Goal: Task Accomplishment & Management: Use online tool/utility

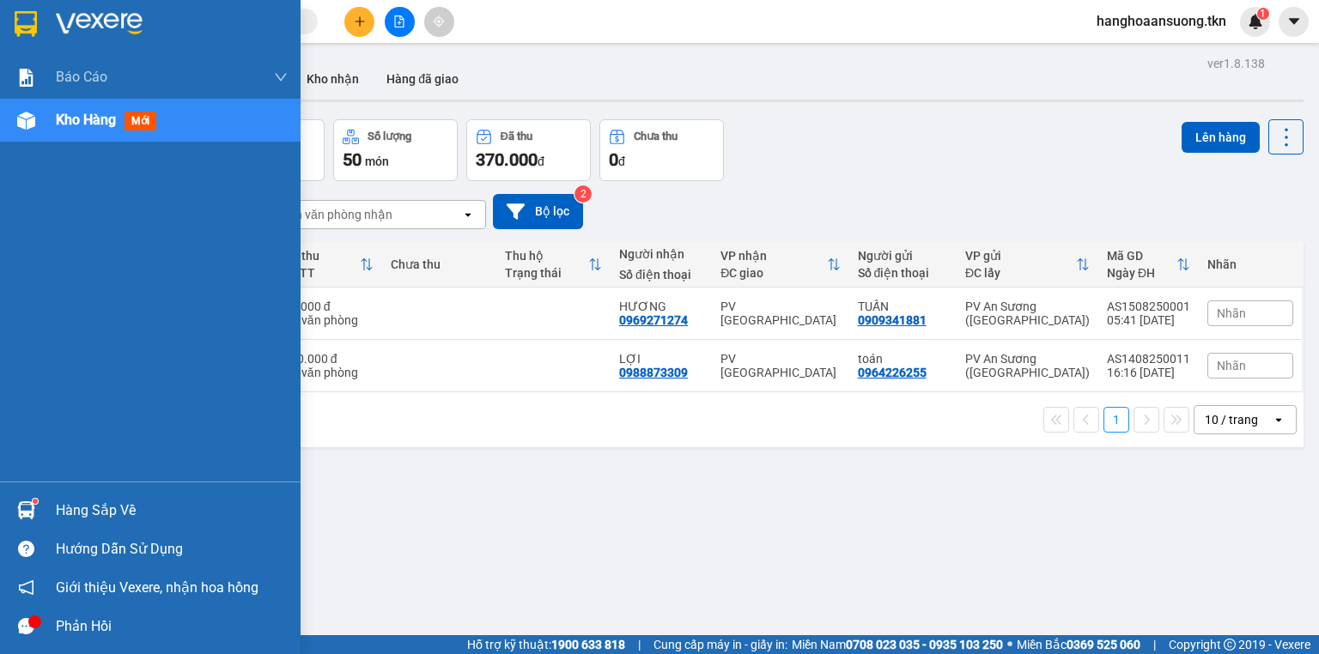
click at [18, 21] on img at bounding box center [26, 24] width 22 height 26
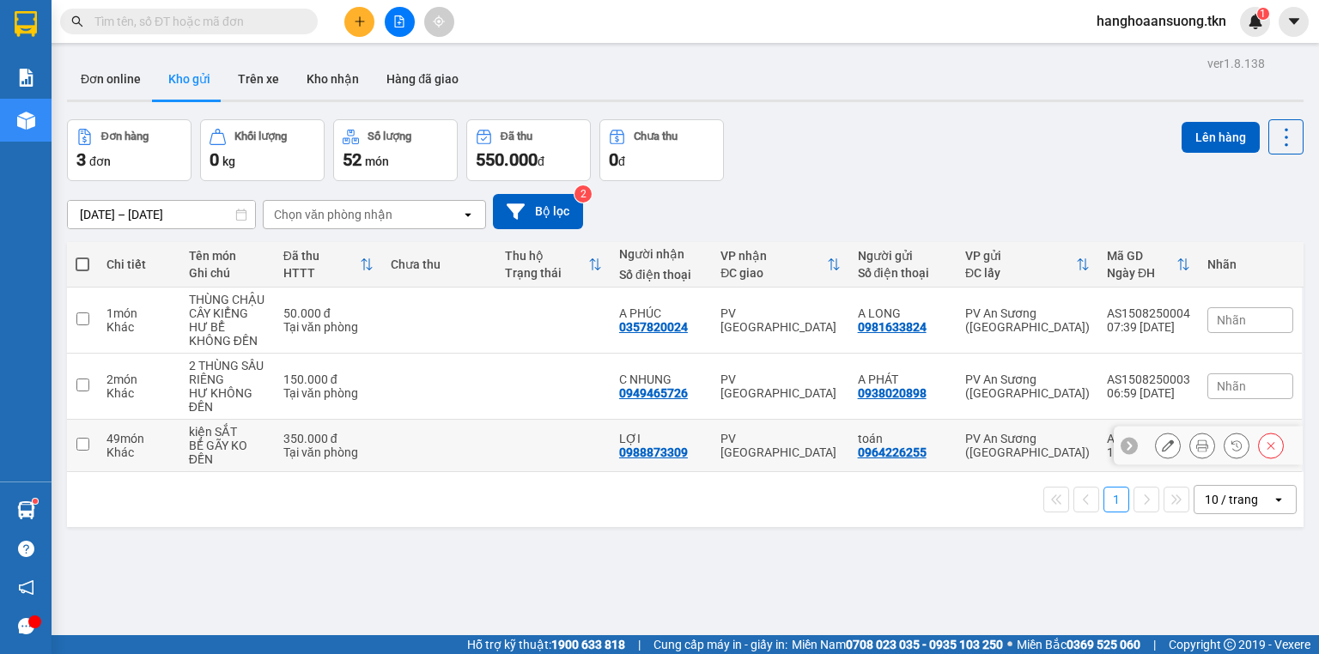
click at [502, 440] on td at bounding box center [553, 446] width 114 height 52
checkbox input "true"
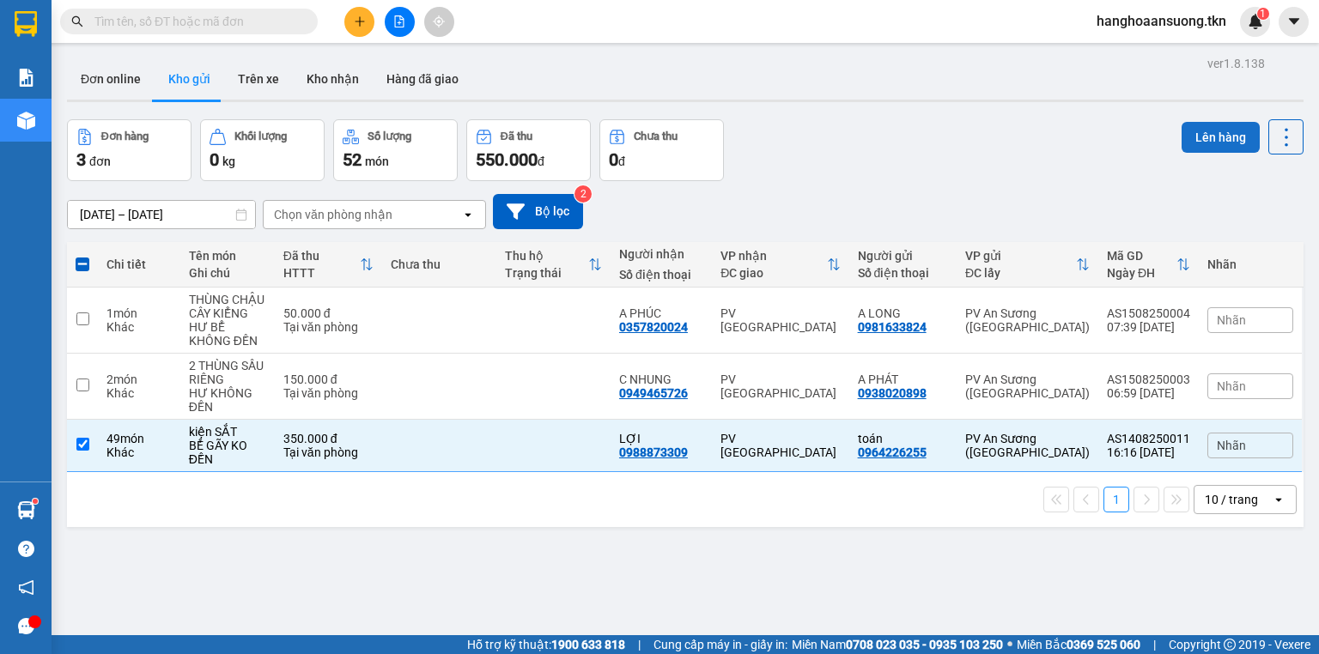
click at [1198, 139] on button "Lên hàng" at bounding box center [1220, 137] width 78 height 31
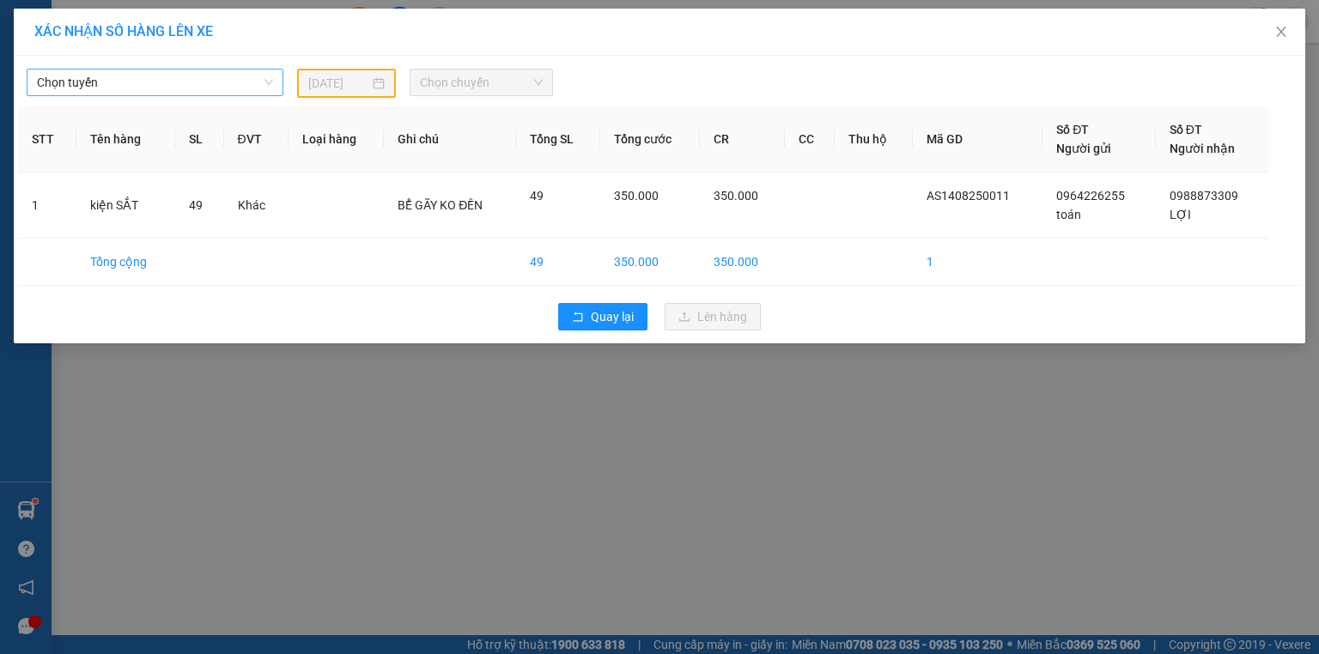
click at [149, 75] on span "Chọn tuyến" at bounding box center [155, 83] width 236 height 26
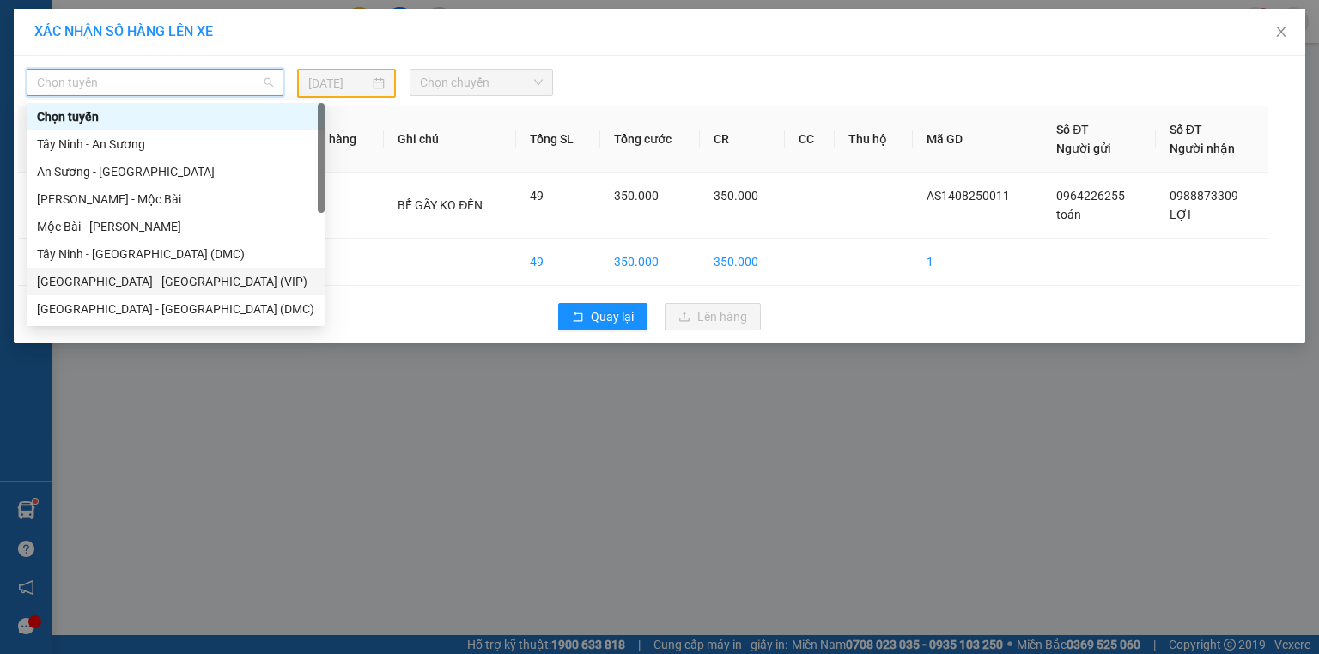
click at [189, 281] on div "[GEOGRAPHIC_DATA] - [GEOGRAPHIC_DATA] (VIP)" at bounding box center [175, 281] width 277 height 19
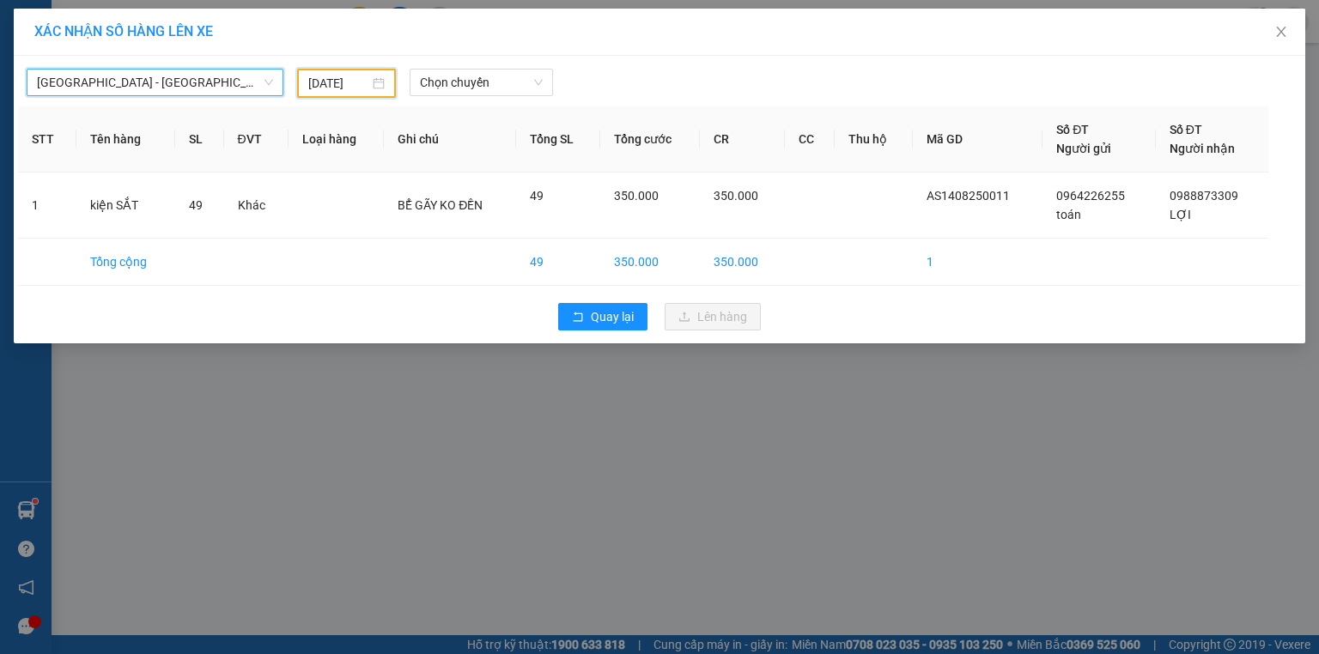
click at [358, 76] on input "[DATE]" at bounding box center [338, 83] width 61 height 19
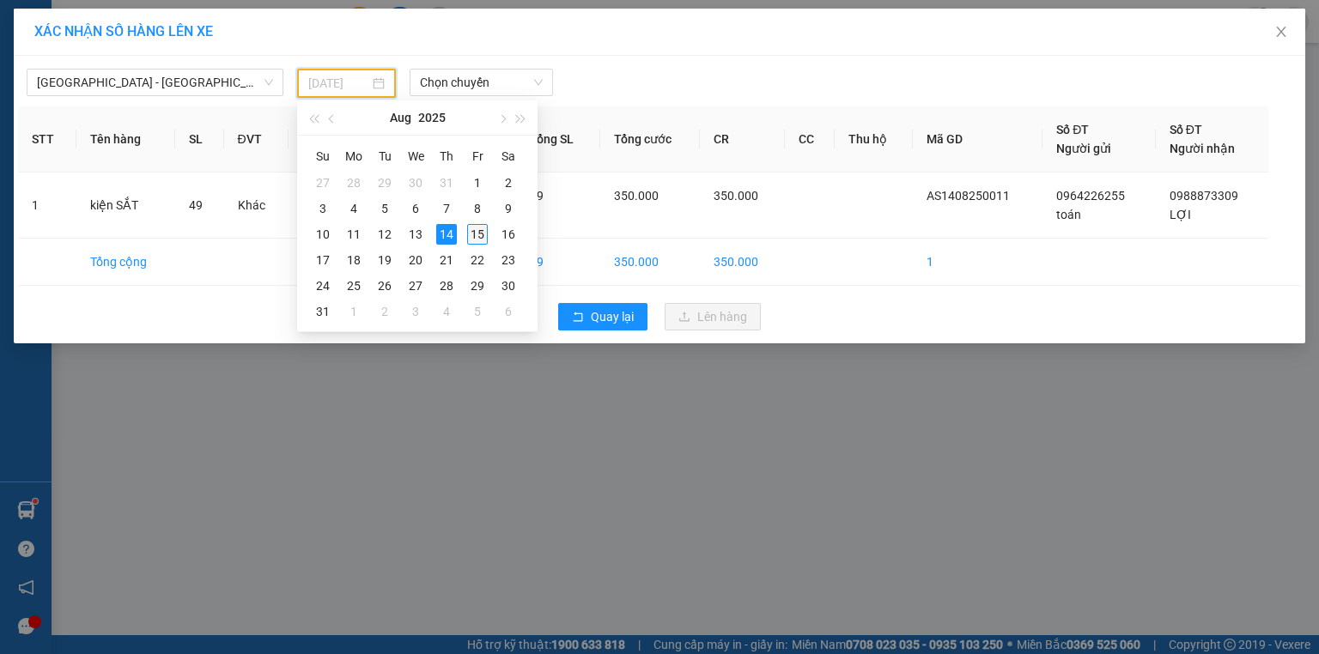
click at [483, 230] on div "15" at bounding box center [477, 234] width 21 height 21
type input "[DATE]"
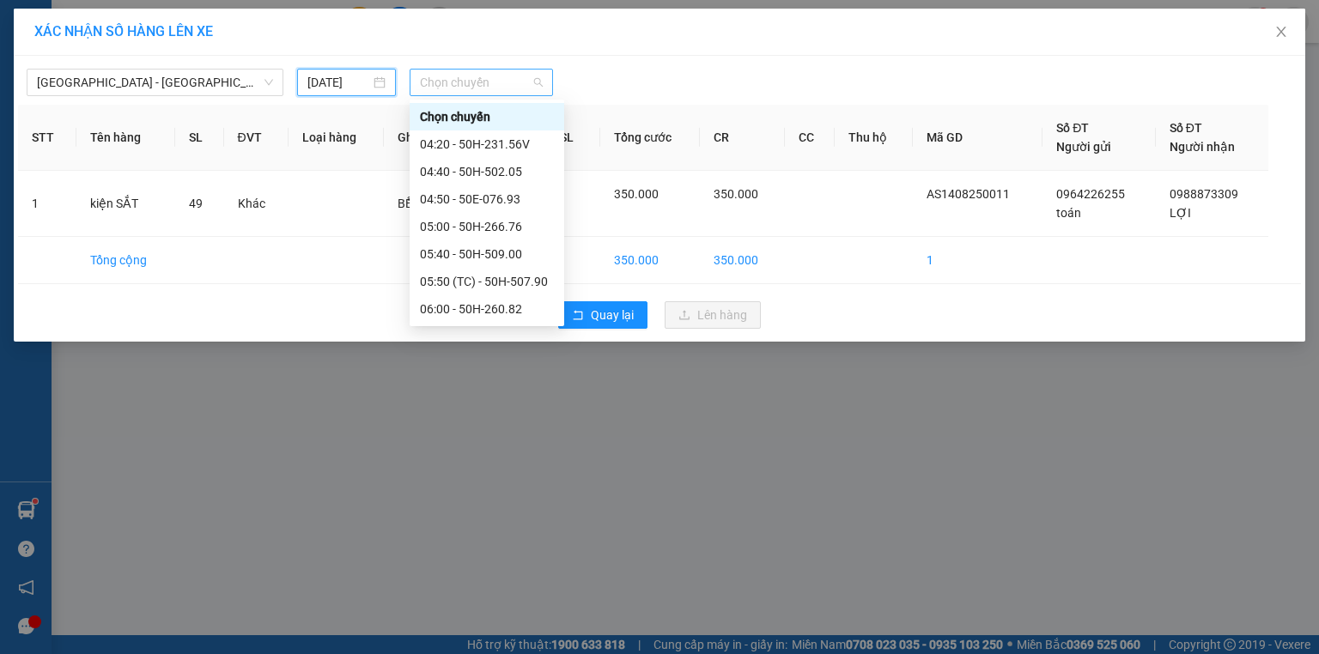
click at [511, 72] on span "Chọn chuyến" at bounding box center [482, 83] width 124 height 26
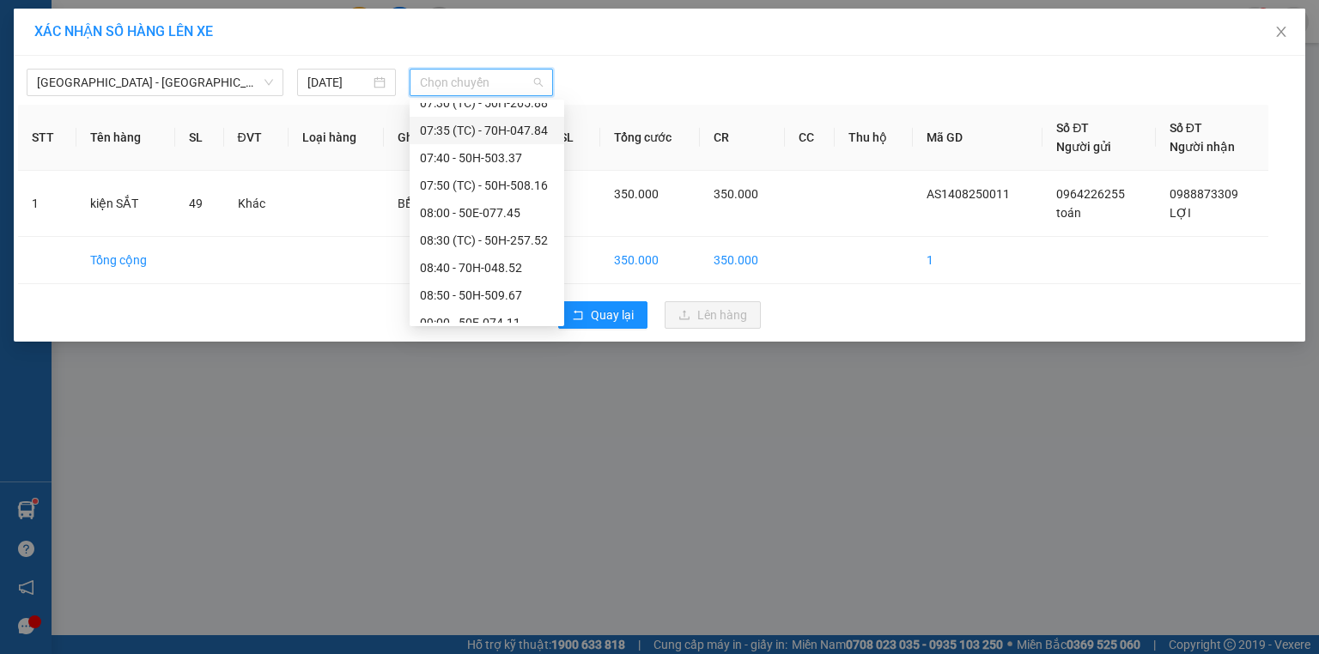
click at [527, 131] on div "07:35 (TC) - 70H-047.84" at bounding box center [487, 130] width 134 height 19
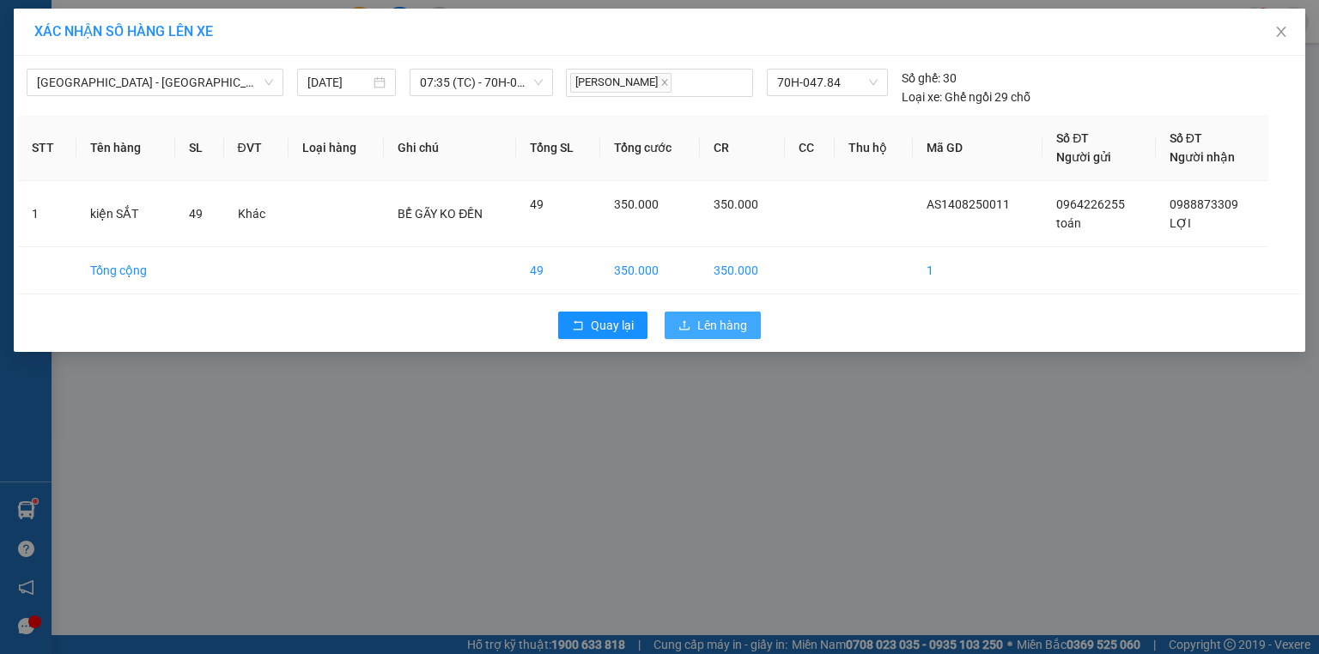
click at [719, 323] on span "Lên hàng" at bounding box center [722, 325] width 50 height 19
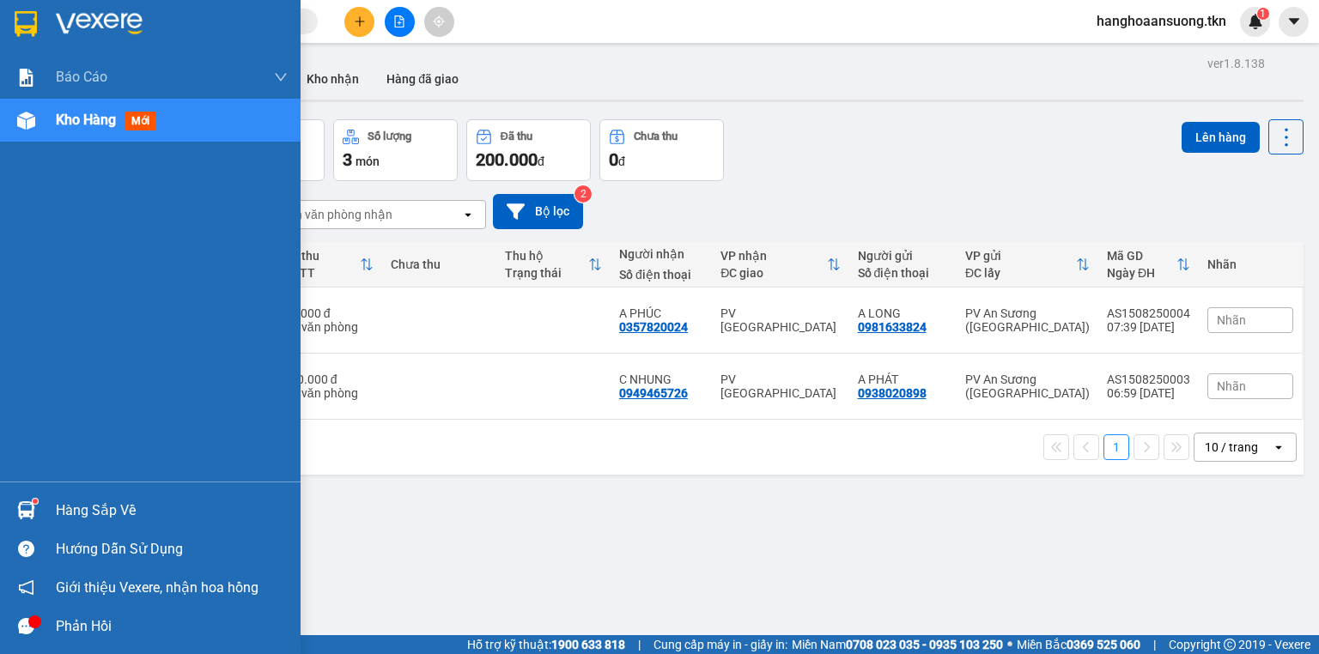
click at [25, 508] on img at bounding box center [26, 510] width 18 height 18
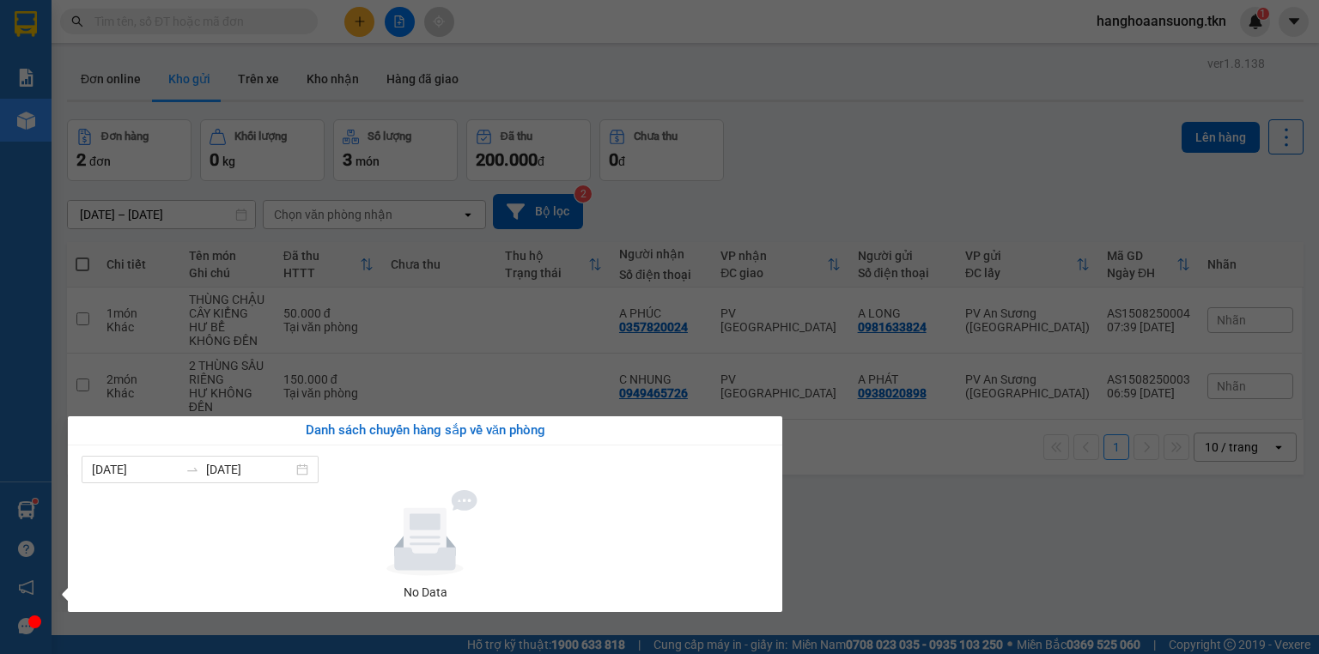
click at [1024, 512] on section "Kết quả tìm kiếm ( 0 ) Bộ lọc No Data hanghoaansuong.tkn 1 Báo cáo Mẫu 1: Báo c…" at bounding box center [659, 327] width 1319 height 654
